Goal: Navigation & Orientation: Understand site structure

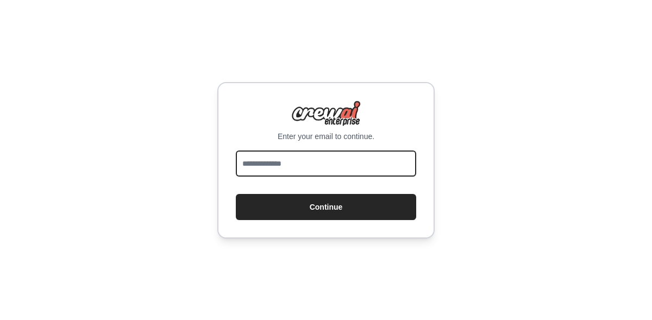
click at [320, 158] on input "email" at bounding box center [326, 163] width 180 height 26
type input "**********"
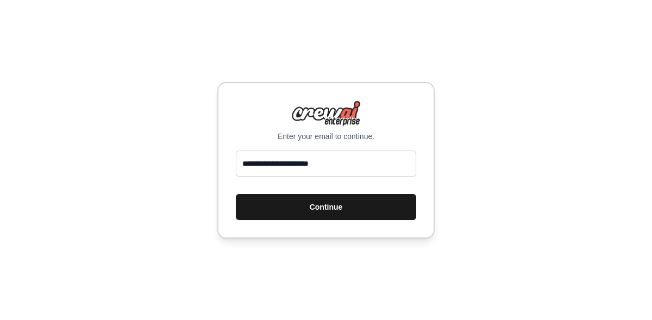
click at [334, 207] on button "Continue" at bounding box center [326, 207] width 180 height 26
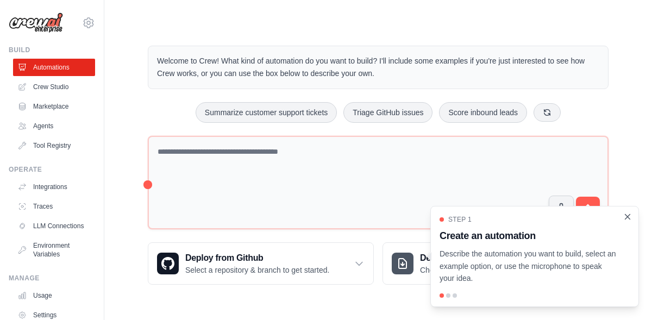
click at [628, 218] on icon "Close walkthrough" at bounding box center [627, 216] width 5 height 5
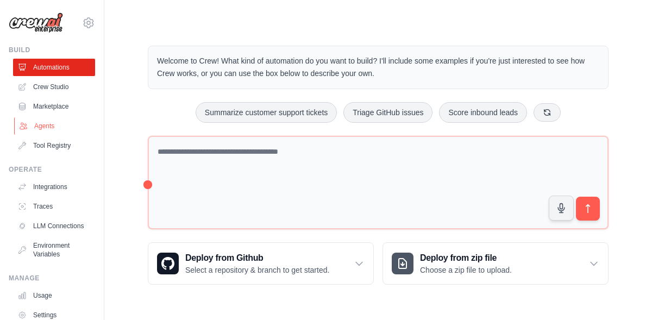
click at [45, 125] on link "Agents" at bounding box center [55, 125] width 82 height 17
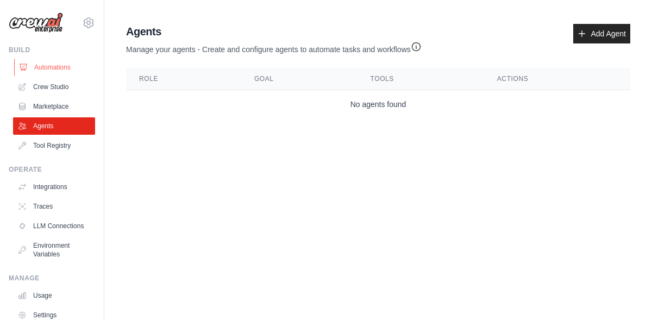
click at [70, 60] on link "Automations" at bounding box center [55, 67] width 82 height 17
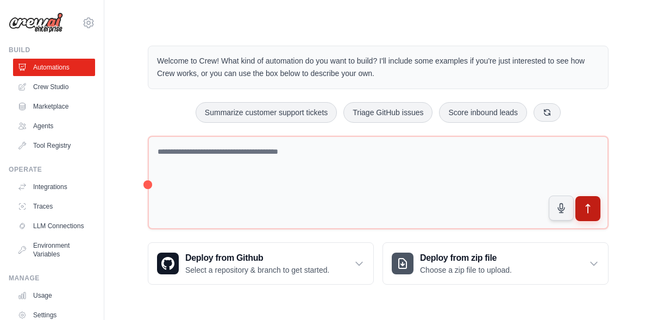
click at [592, 204] on icon "submit" at bounding box center [587, 208] width 11 height 11
click at [588, 209] on icon "Open Grammarly. 0 Suggestions." at bounding box center [589, 208] width 12 height 12
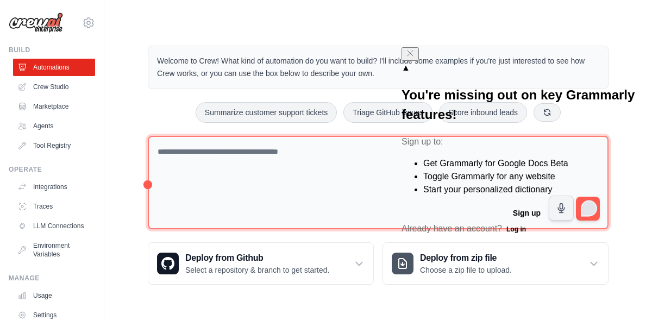
click at [286, 185] on textarea "To enrich screen reader interactions, please activate Accessibility in Grammarl…" at bounding box center [378, 183] width 461 height 94
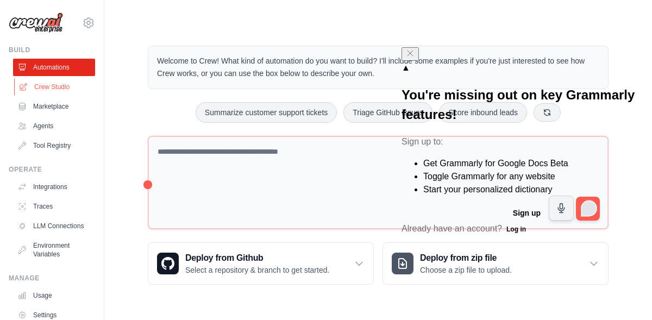
click at [55, 85] on link "Crew Studio" at bounding box center [55, 86] width 82 height 17
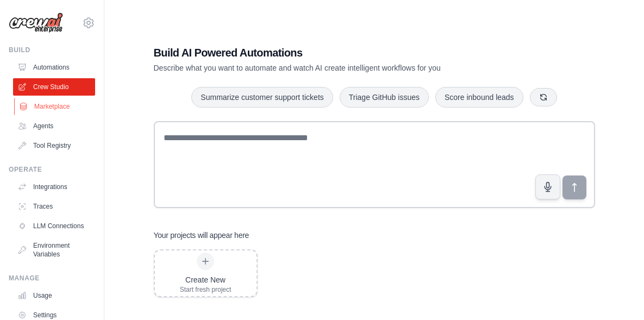
click at [58, 107] on link "Marketplace" at bounding box center [55, 106] width 82 height 17
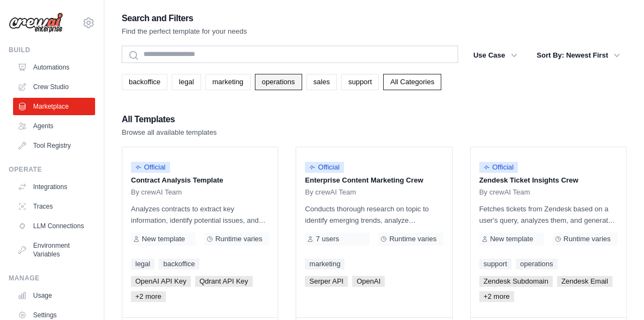
click at [286, 84] on link "operations" at bounding box center [278, 82] width 47 height 16
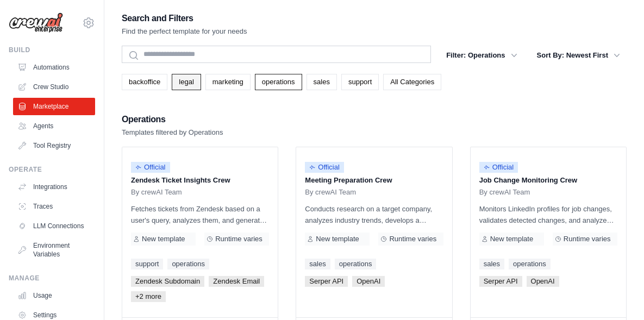
click at [190, 79] on link "legal" at bounding box center [186, 82] width 29 height 16
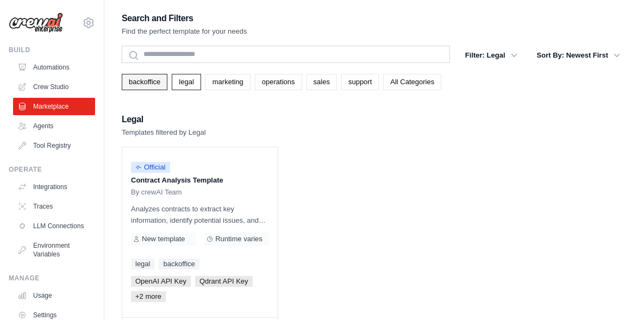
click at [143, 81] on link "backoffice" at bounding box center [145, 82] width 46 height 16
click at [220, 81] on link "marketing" at bounding box center [227, 82] width 45 height 16
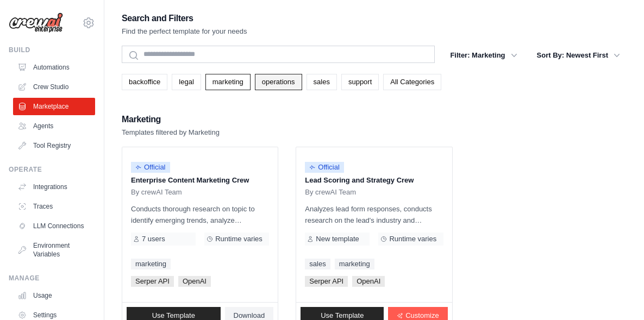
click at [279, 80] on link "operations" at bounding box center [278, 82] width 47 height 16
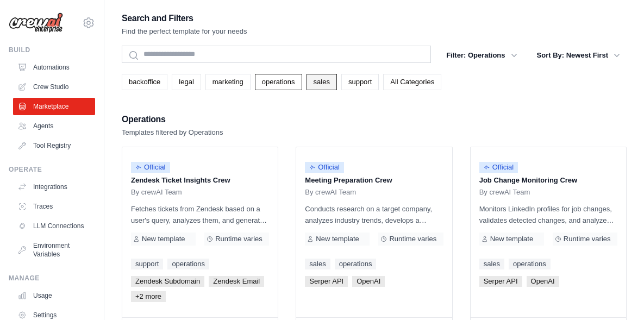
click at [337, 81] on link "sales" at bounding box center [321, 82] width 30 height 16
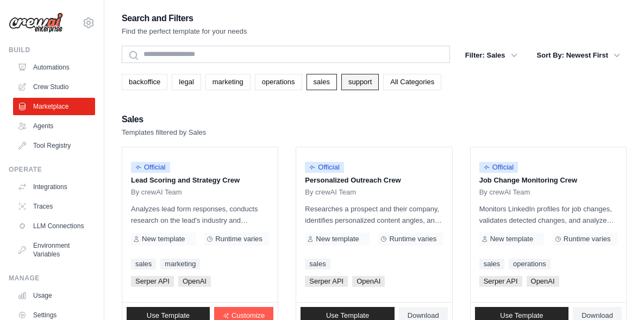
click at [379, 86] on link "support" at bounding box center [359, 82] width 37 height 16
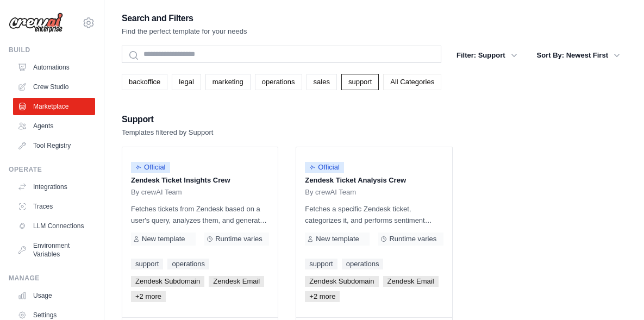
click at [425, 89] on link "All Categories" at bounding box center [412, 82] width 58 height 16
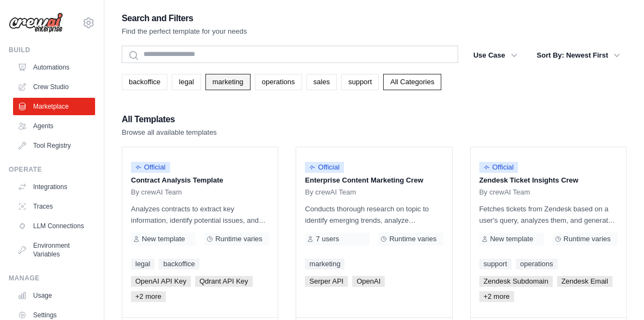
click at [237, 85] on link "marketing" at bounding box center [227, 82] width 45 height 16
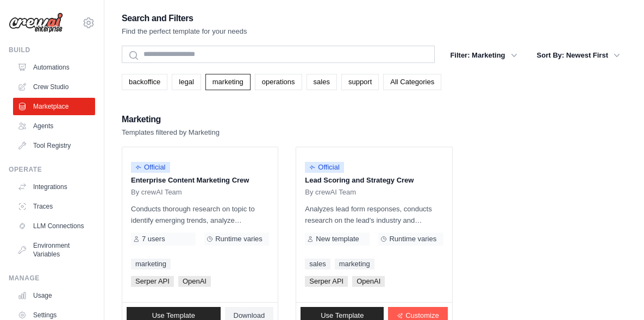
scroll to position [22, 0]
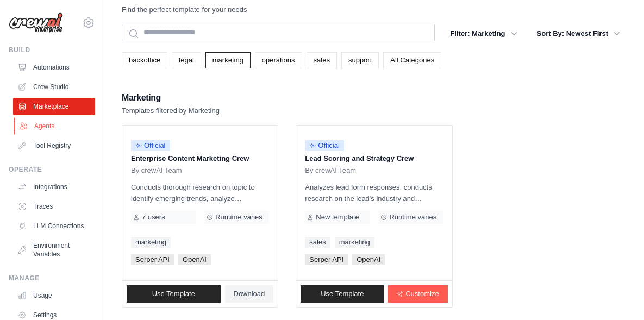
click at [45, 124] on link "Agents" at bounding box center [55, 125] width 82 height 17
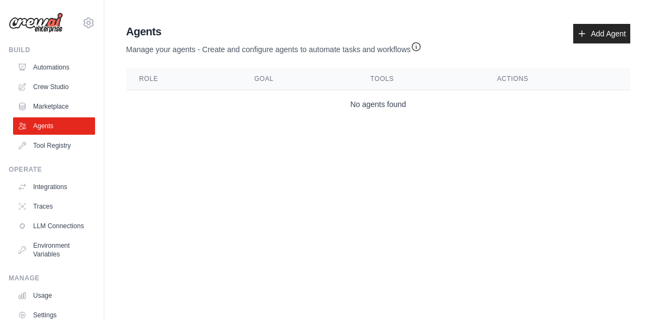
click at [145, 81] on th "Role" at bounding box center [183, 79] width 115 height 22
click at [598, 38] on link "Add Agent" at bounding box center [601, 34] width 57 height 20
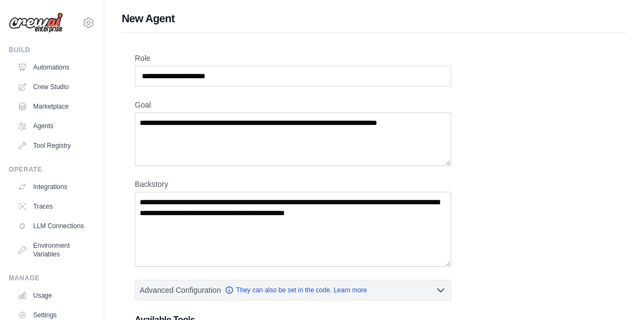
scroll to position [212, 0]
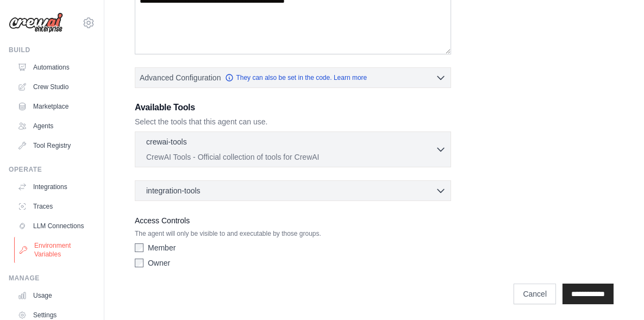
click at [53, 256] on link "Environment Variables" at bounding box center [55, 250] width 82 height 26
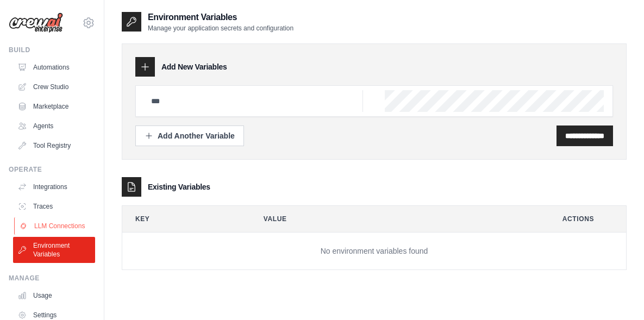
click at [52, 228] on link "LLM Connections" at bounding box center [55, 225] width 82 height 17
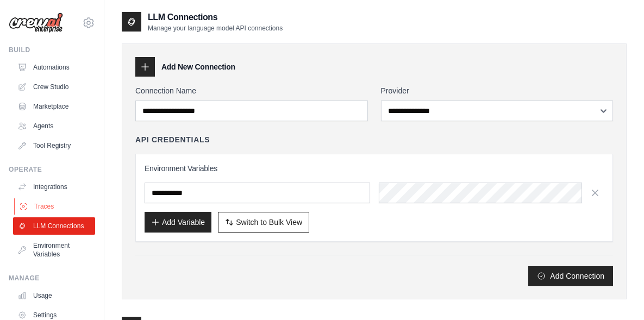
click at [47, 206] on link "Traces" at bounding box center [55, 206] width 82 height 17
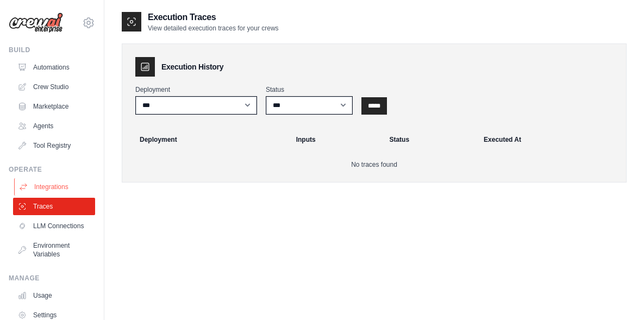
click at [52, 183] on link "Integrations" at bounding box center [55, 186] width 82 height 17
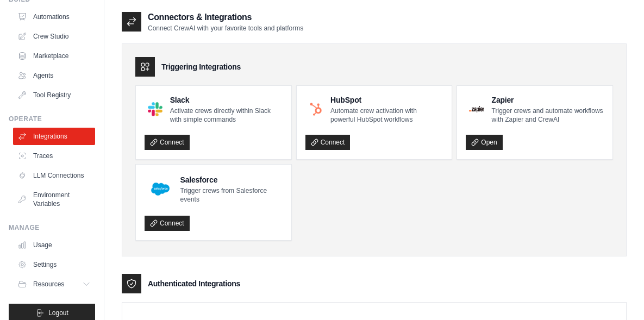
scroll to position [70, 0]
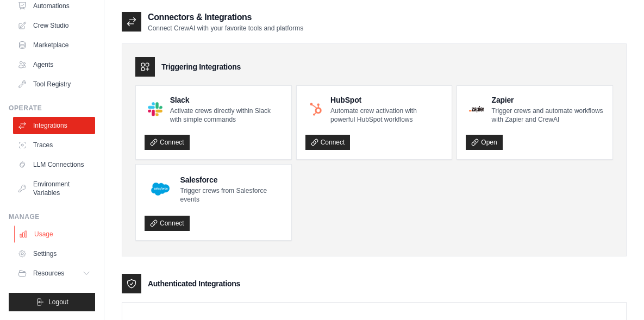
click at [43, 235] on link "Usage" at bounding box center [55, 233] width 82 height 17
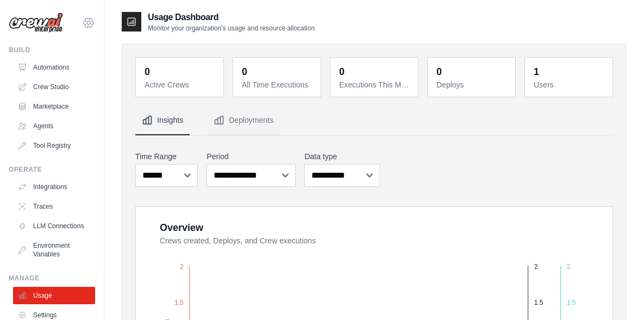
click at [82, 20] on icon at bounding box center [88, 22] width 13 height 13
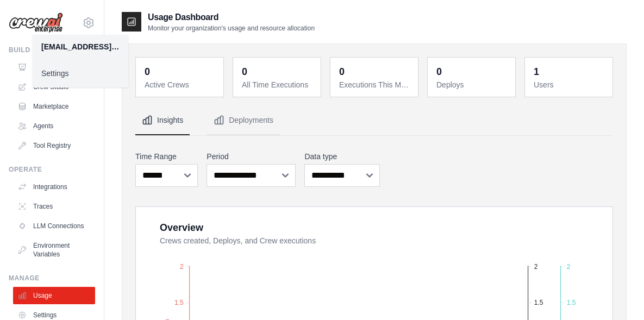
click at [61, 73] on link "Settings" at bounding box center [81, 74] width 96 height 20
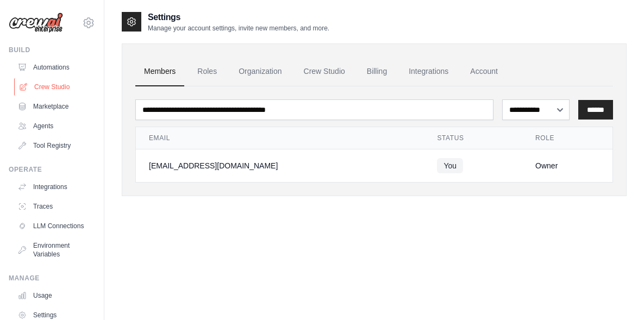
click at [55, 87] on link "Crew Studio" at bounding box center [55, 86] width 82 height 17
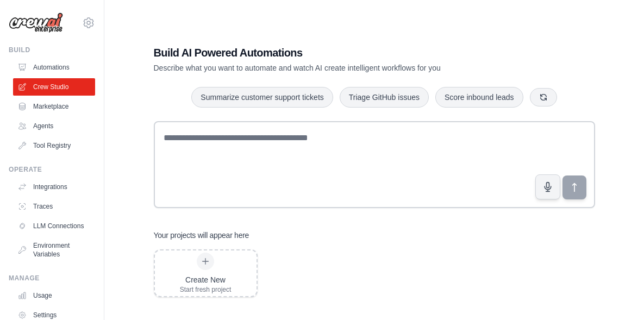
click at [55, 87] on link "Crew Studio" at bounding box center [54, 86] width 82 height 17
click at [62, 104] on link "Marketplace" at bounding box center [55, 106] width 82 height 17
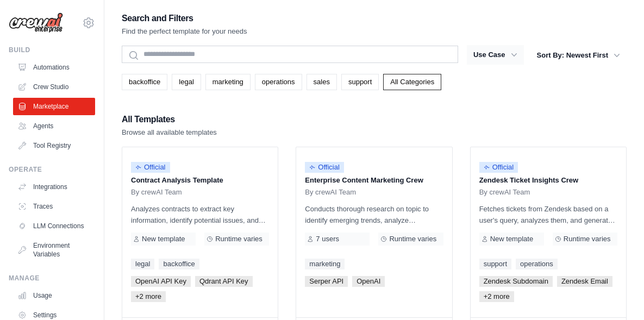
click at [514, 53] on icon "button" at bounding box center [513, 54] width 11 height 11
click at [511, 53] on icon "button" at bounding box center [513, 54] width 11 height 11
click at [615, 54] on icon "button" at bounding box center [616, 54] width 5 height 3
